Goal: Book appointment/travel/reservation

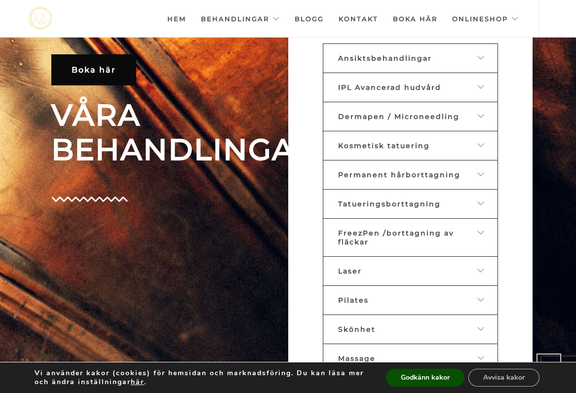
scroll to position [444, 0]
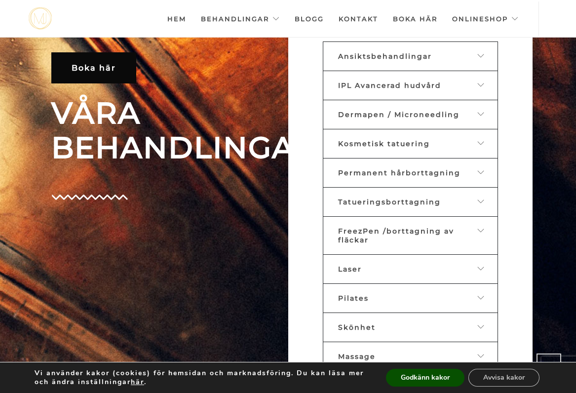
click at [481, 227] on icon at bounding box center [482, 230] width 8 height 7
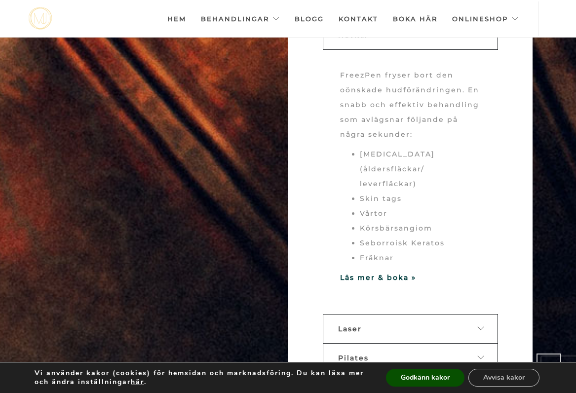
scroll to position [716, 0]
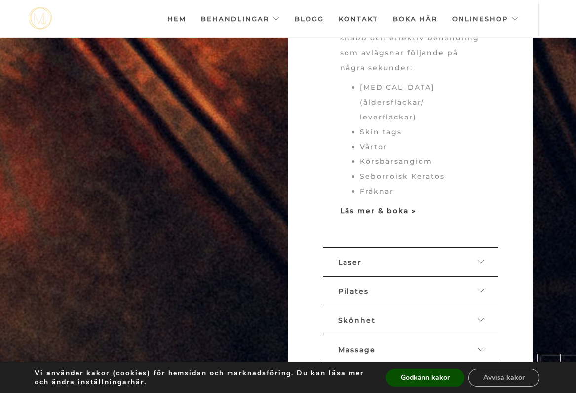
click at [400, 206] on strong "Läs mer & boka »" at bounding box center [378, 210] width 76 height 9
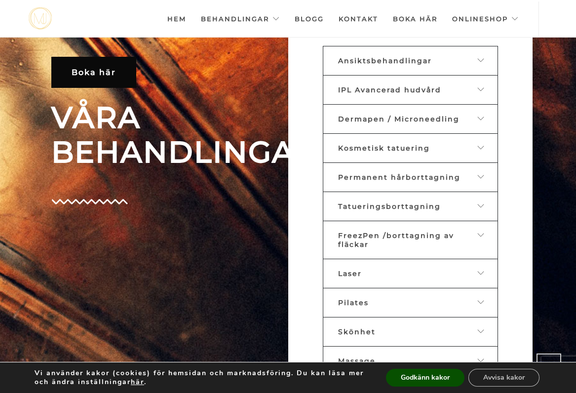
scroll to position [440, 0]
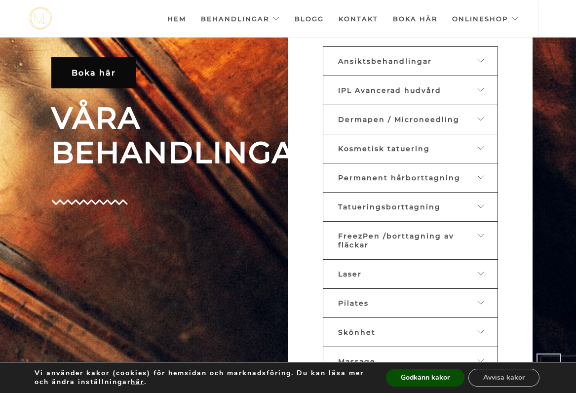
click at [402, 117] on span "Dermapen / Microneedling" at bounding box center [398, 119] width 121 height 9
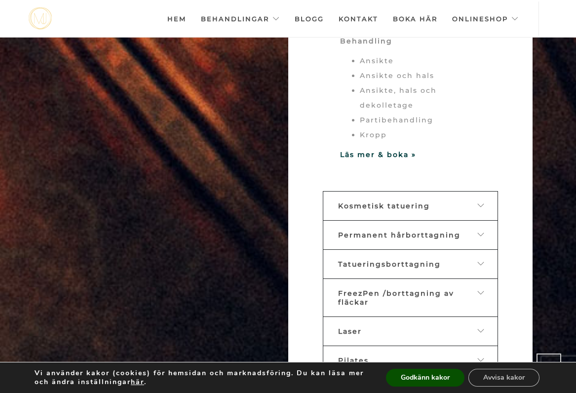
scroll to position [777, 0]
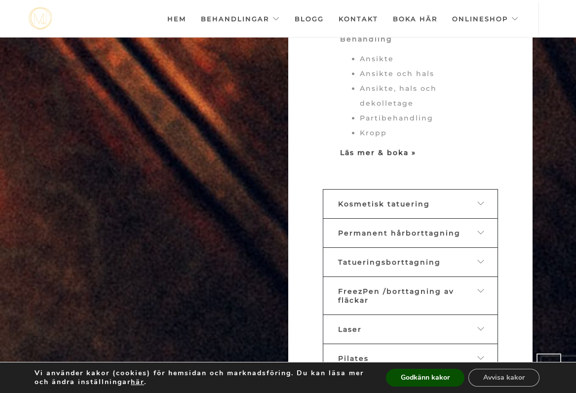
click at [393, 149] on strong "Läs mer & boka »" at bounding box center [378, 152] width 76 height 9
click at [385, 149] on strong "Läs mer & boka »" at bounding box center [378, 152] width 76 height 9
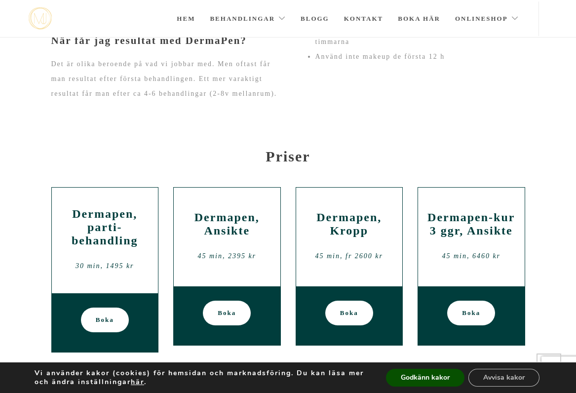
scroll to position [879, 0]
